Goal: Information Seeking & Learning: Learn about a topic

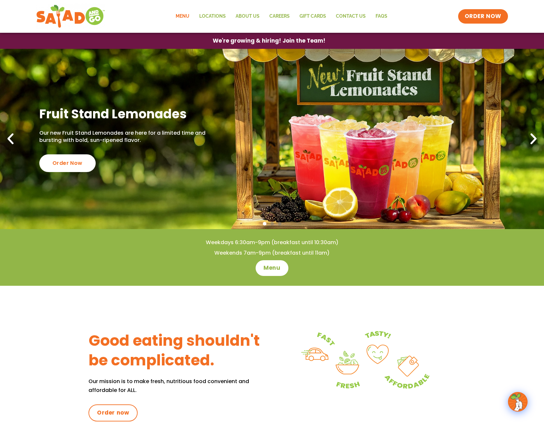
click at [186, 16] on link "Menu" at bounding box center [183, 16] width 24 height 15
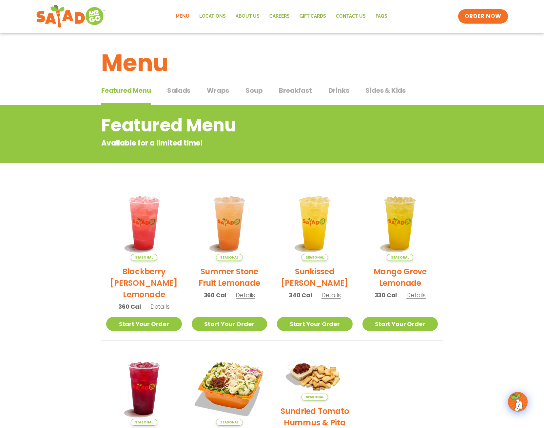
click at [182, 95] on span "Salads" at bounding box center [178, 91] width 23 height 10
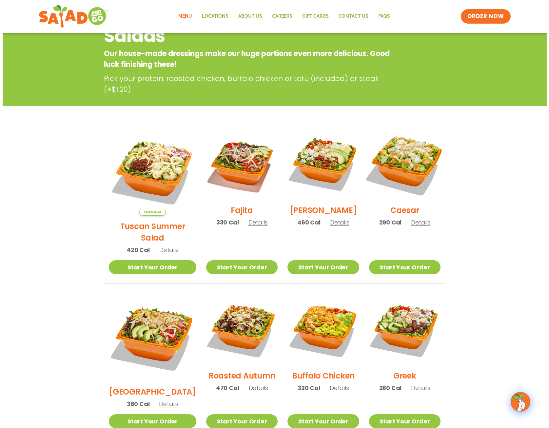
scroll to position [98, 0]
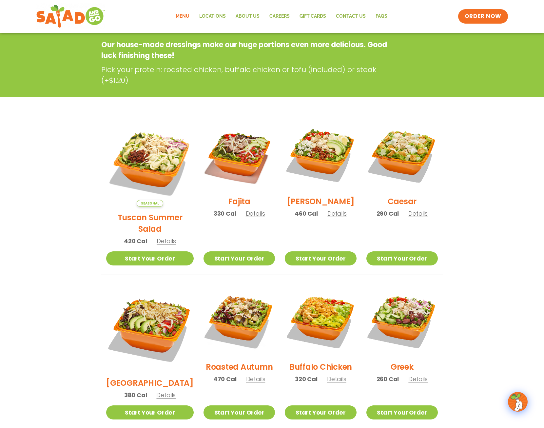
click at [330, 218] on span "Details" at bounding box center [336, 213] width 19 height 8
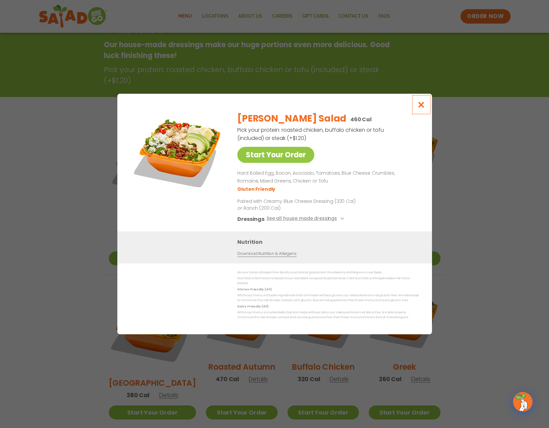
click at [418, 107] on icon "Close modal" at bounding box center [421, 104] width 8 height 7
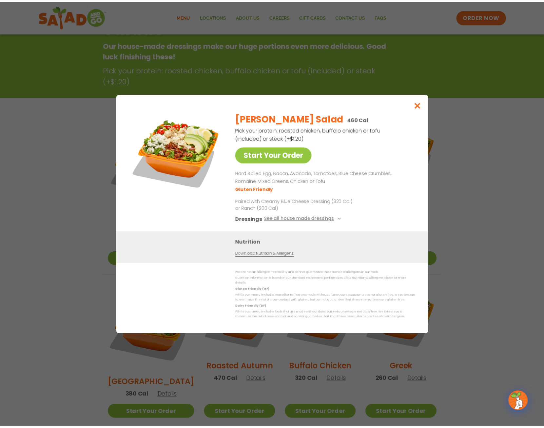
scroll to position [108, 0]
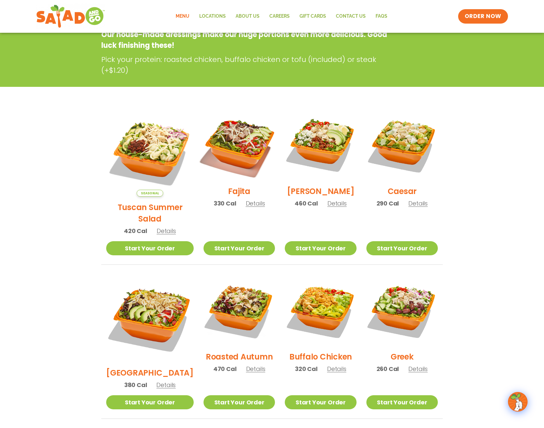
click at [230, 156] on img at bounding box center [239, 145] width 84 height 84
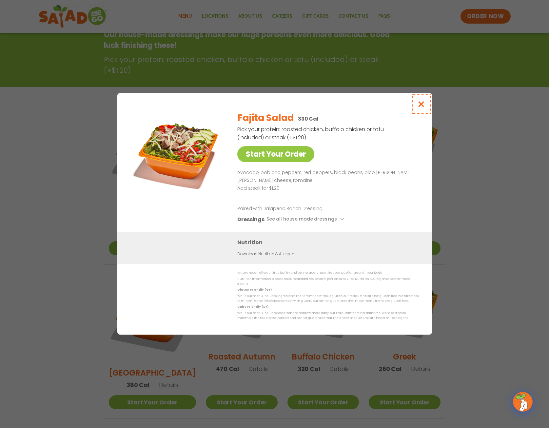
click at [418, 106] on icon "Close modal" at bounding box center [421, 104] width 8 height 7
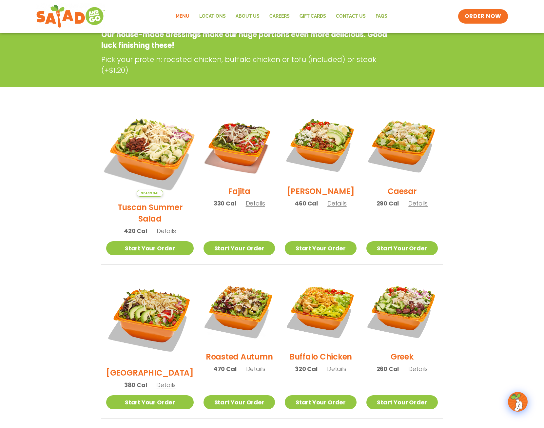
click at [145, 156] on img at bounding box center [150, 153] width 103 height 103
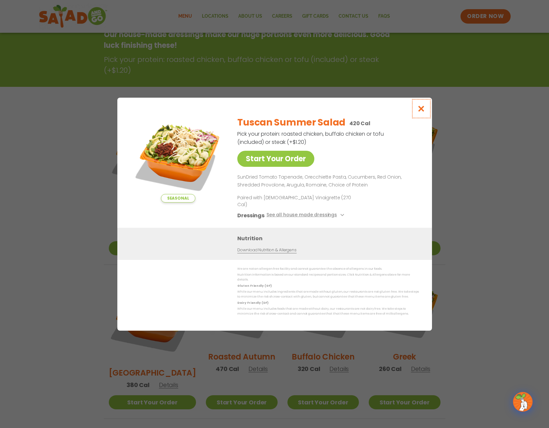
click at [420, 112] on icon "Close modal" at bounding box center [421, 108] width 8 height 7
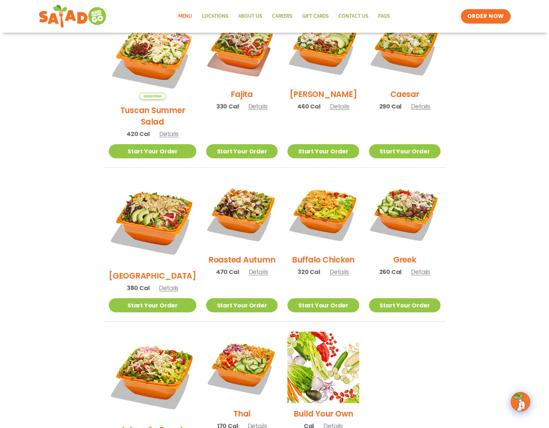
scroll to position [240, 0]
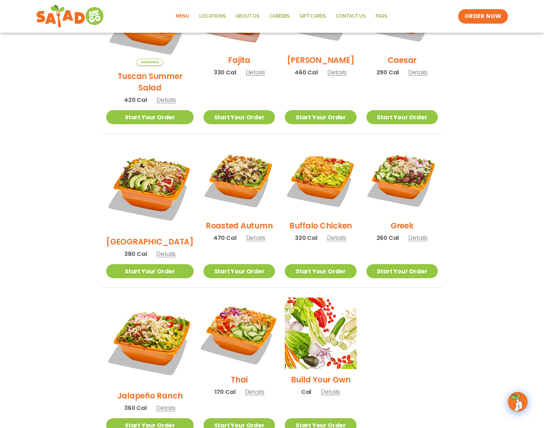
click at [234, 315] on img at bounding box center [239, 333] width 84 height 84
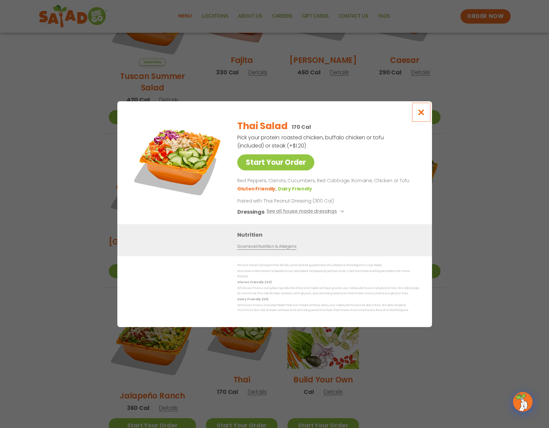
click at [420, 114] on icon "Close modal" at bounding box center [421, 112] width 8 height 7
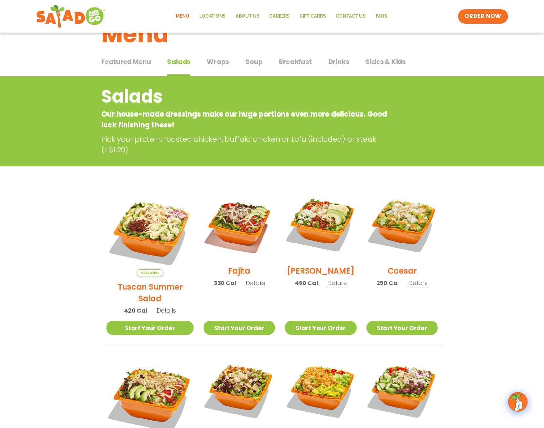
scroll to position [160, 0]
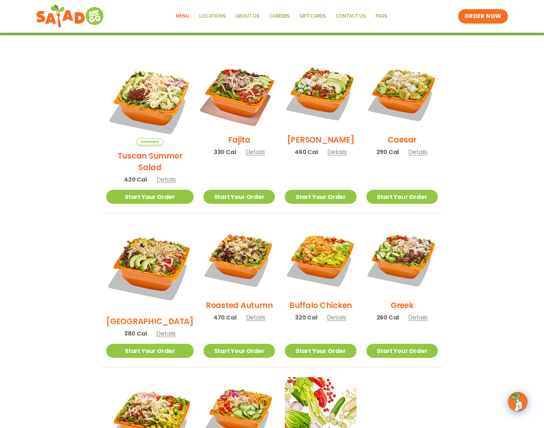
click at [209, 102] on img at bounding box center [239, 93] width 84 height 84
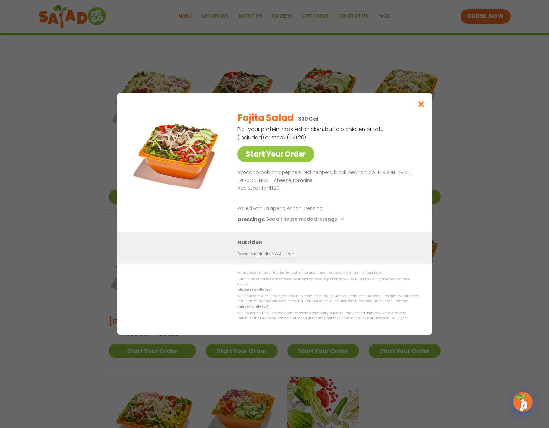
click at [188, 144] on img at bounding box center [178, 152] width 92 height 92
click at [419, 105] on icon "Close modal" at bounding box center [421, 104] width 8 height 7
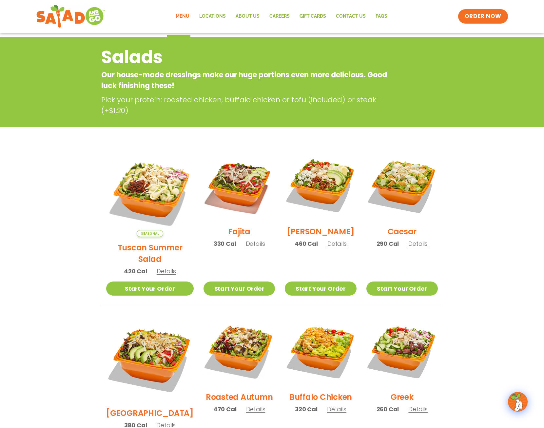
scroll to position [0, 0]
